Goal: Task Accomplishment & Management: Use online tool/utility

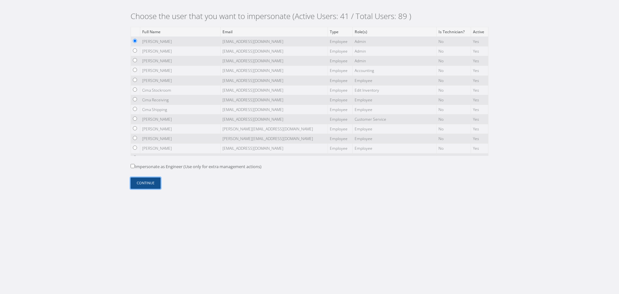
drag, startPoint x: 146, startPoint y: 186, endPoint x: 162, endPoint y: 185, distance: 16.8
click at [146, 185] on button "Continue" at bounding box center [146, 182] width 30 height 11
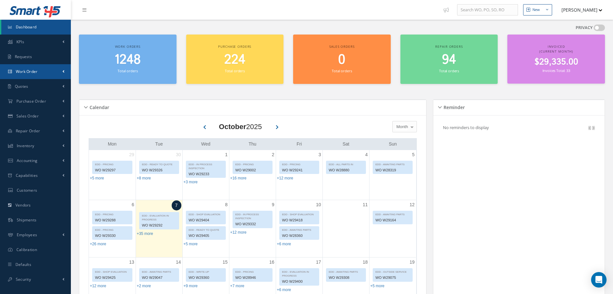
drag, startPoint x: 34, startPoint y: 70, endPoint x: 34, endPoint y: 79, distance: 9.0
click at [34, 70] on span "Work Order" at bounding box center [27, 71] width 22 height 5
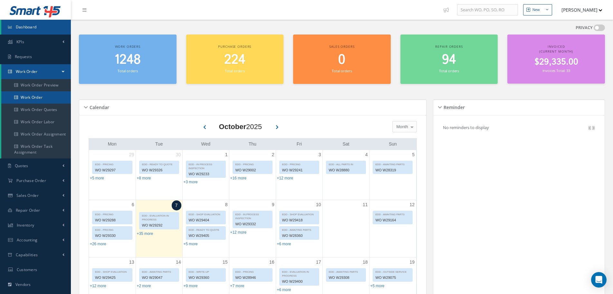
drag, startPoint x: 34, startPoint y: 95, endPoint x: 43, endPoint y: 97, distance: 8.2
click at [34, 96] on link "Work Order" at bounding box center [36, 97] width 70 height 12
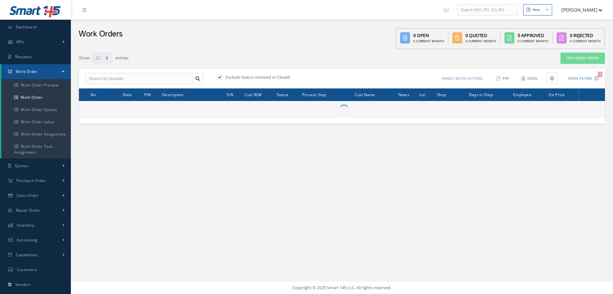
select select "25"
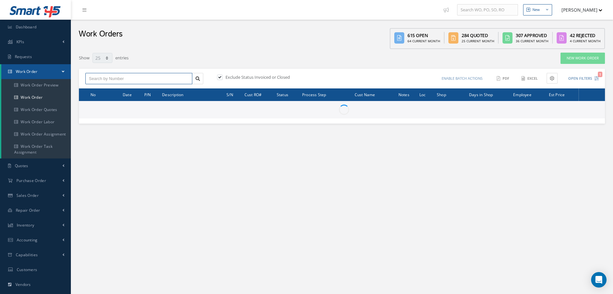
click at [145, 77] on input "text" at bounding box center [138, 79] width 107 height 12
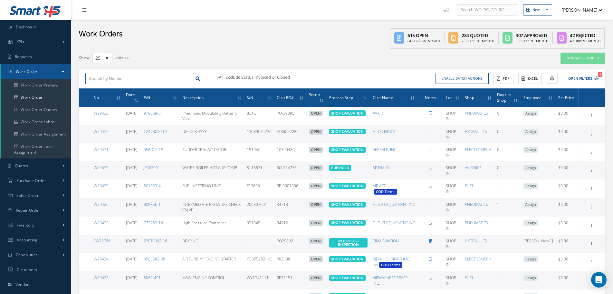
paste input "W29290"
type input "W29290"
click at [197, 79] on icon at bounding box center [198, 78] width 5 height 5
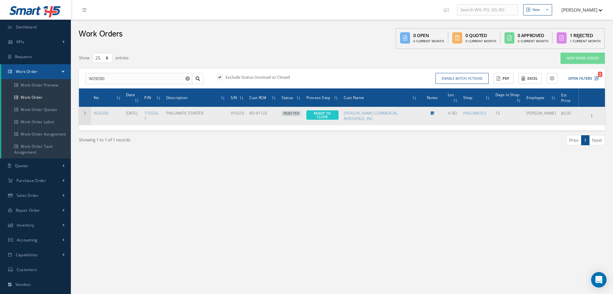
click at [85, 115] on icon at bounding box center [85, 113] width 5 height 4
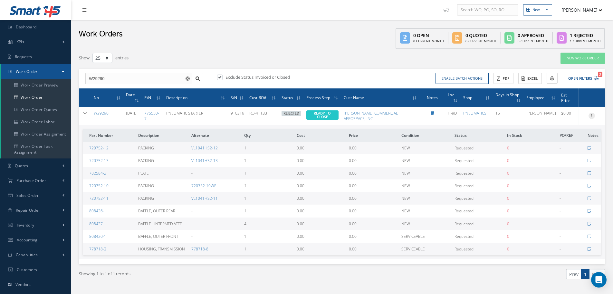
click at [593, 116] on icon at bounding box center [592, 114] width 6 height 5
click at [573, 169] on link "Sub Work Orders" at bounding box center [562, 170] width 51 height 8
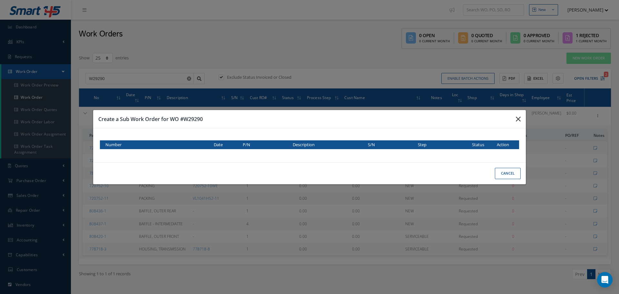
click at [517, 121] on icon "button" at bounding box center [518, 119] width 5 height 8
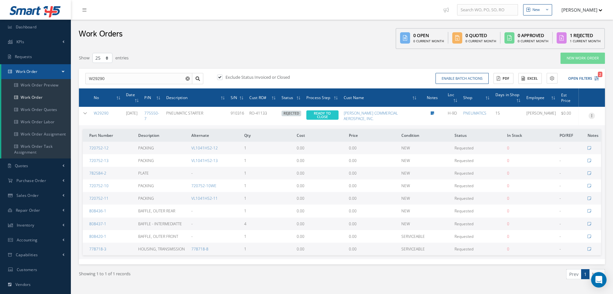
click at [592, 115] on icon at bounding box center [592, 114] width 6 height 5
